Goal: Task Accomplishment & Management: Manage account settings

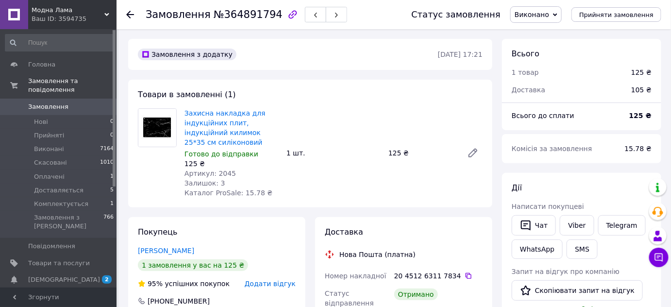
scroll to position [49, 0]
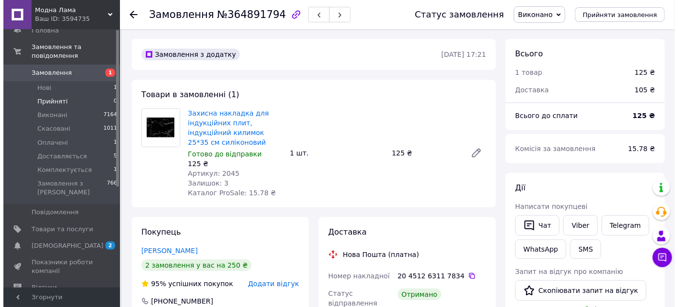
scroll to position [49, 0]
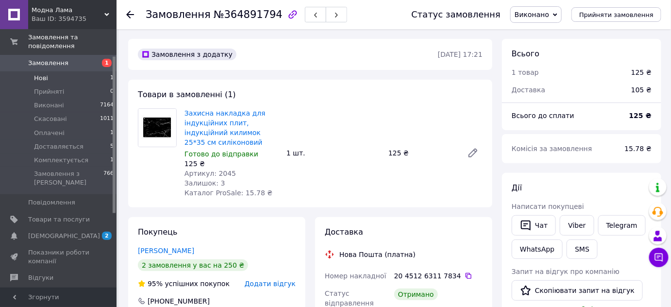
click at [58, 72] on li "Нові 1" at bounding box center [59, 78] width 119 height 14
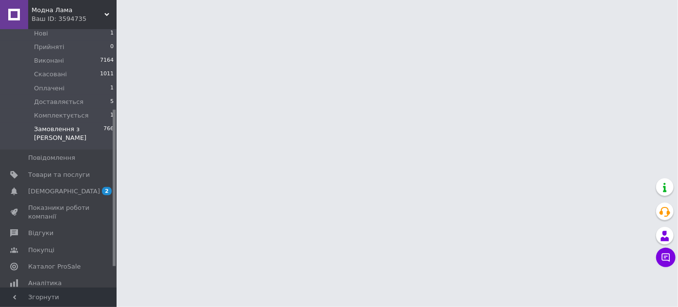
scroll to position [132, 0]
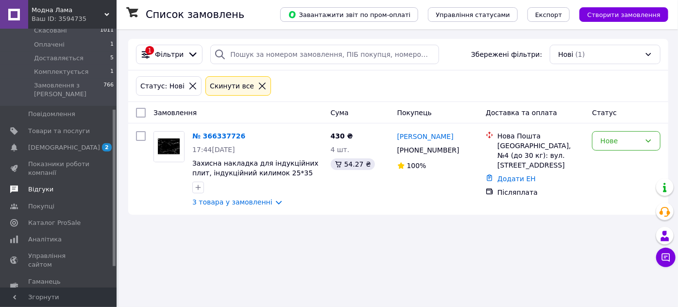
click at [54, 185] on span "Відгуки" at bounding box center [59, 189] width 62 height 9
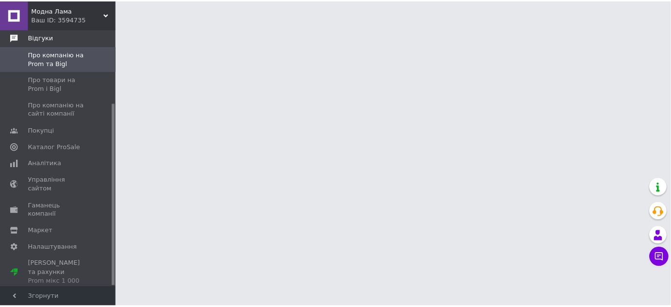
scroll to position [103, 0]
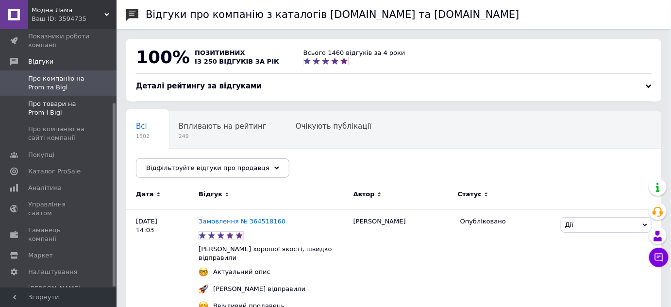
click at [51, 110] on span "Про товари на Prom і Bigl" at bounding box center [59, 108] width 62 height 17
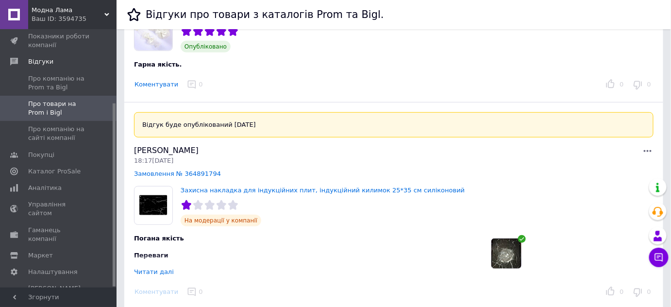
scroll to position [132, 0]
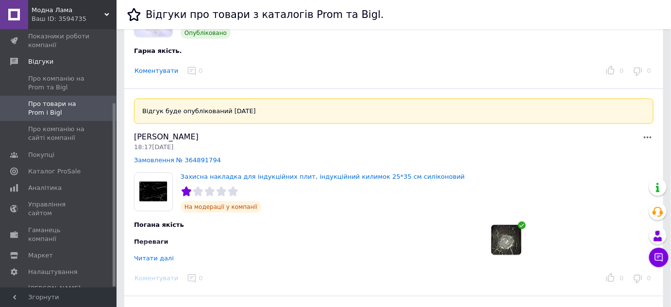
click at [651, 135] on icon at bounding box center [648, 138] width 12 height 12
click at [325, 242] on div "Переваги Немає" at bounding box center [304, 248] width 341 height 22
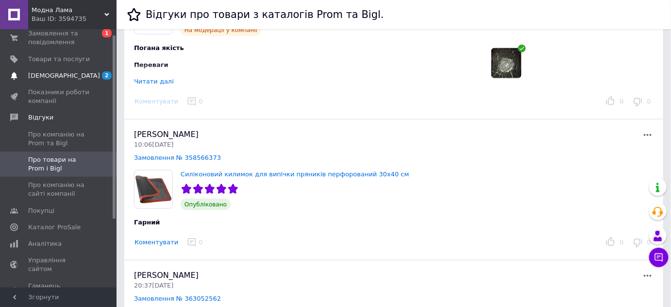
scroll to position [0, 0]
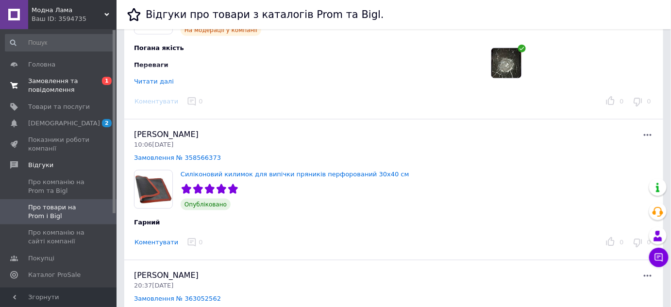
click at [26, 86] on span at bounding box center [14, 85] width 28 height 17
